Goal: Task Accomplishment & Management: Use online tool/utility

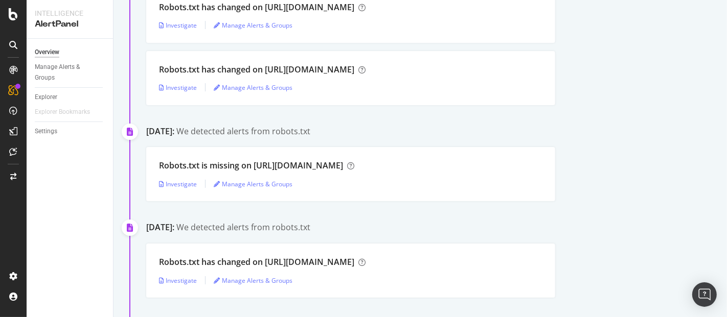
scroll to position [76, 0]
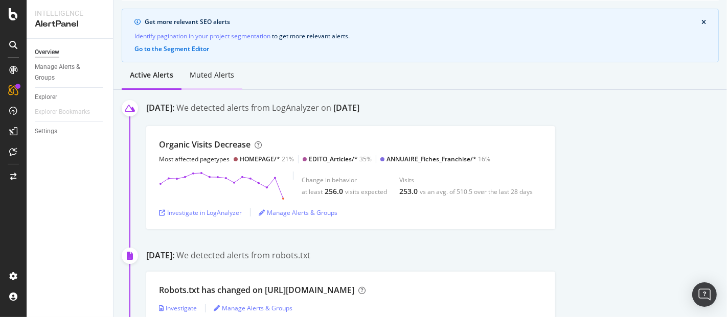
click at [220, 75] on div "Muted alerts" at bounding box center [212, 75] width 44 height 10
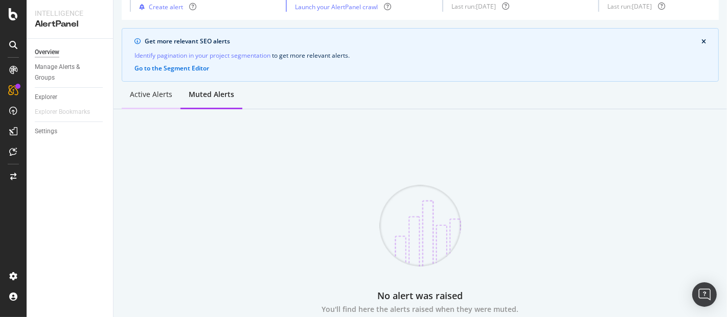
click at [156, 94] on div "Active alerts" at bounding box center [151, 94] width 42 height 10
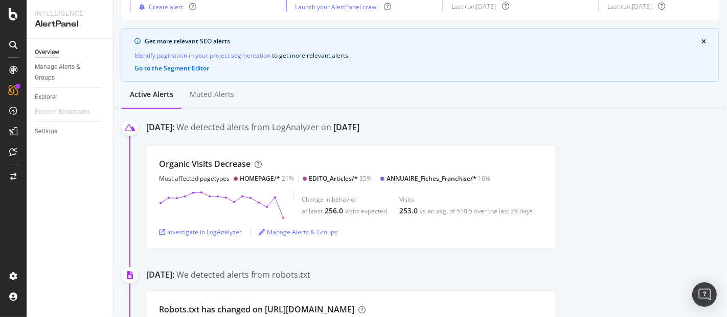
scroll to position [76, 0]
